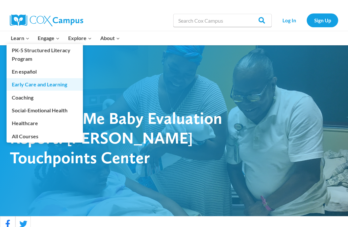
click at [22, 84] on link "Early Care and Learning" at bounding box center [45, 84] width 76 height 12
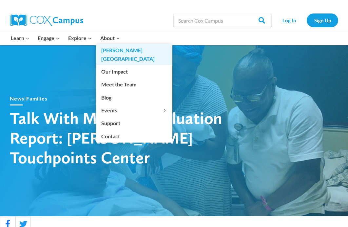
click at [114, 49] on link "[PERSON_NAME][GEOGRAPHIC_DATA]" at bounding box center [134, 54] width 76 height 21
